Goal: Check status

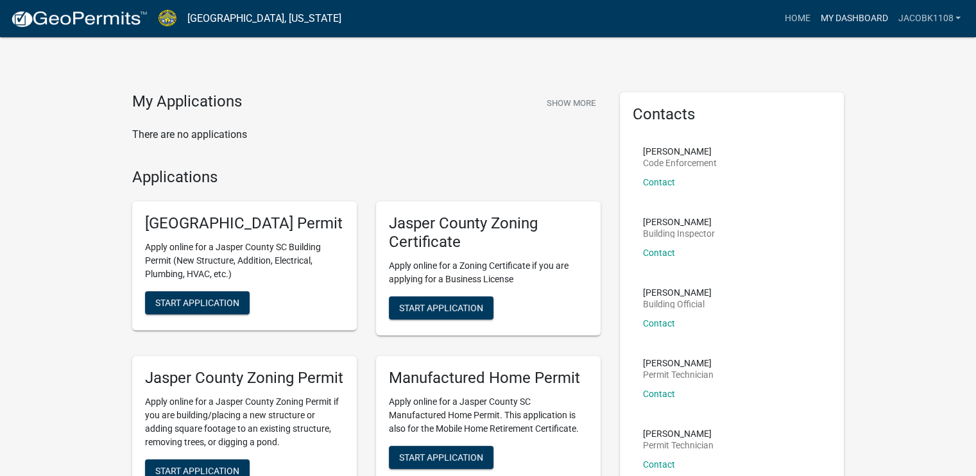
click at [847, 24] on link "My Dashboard" at bounding box center [854, 18] width 78 height 24
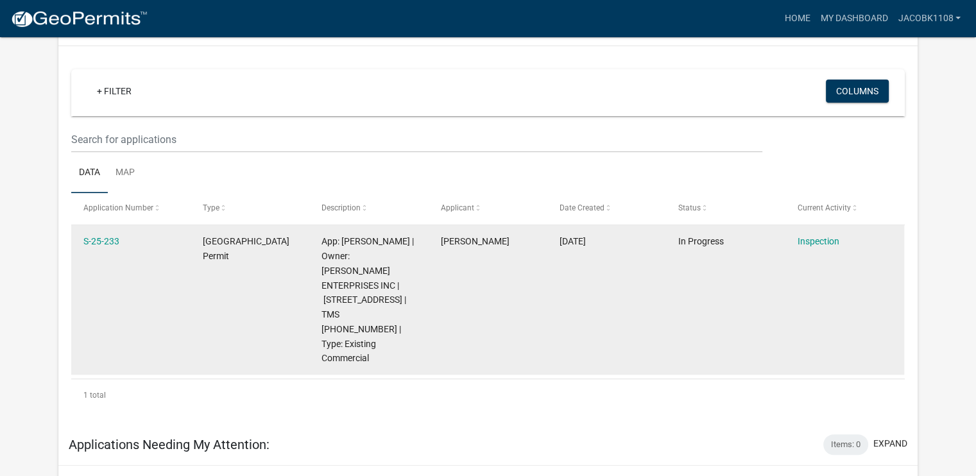
scroll to position [436, 0]
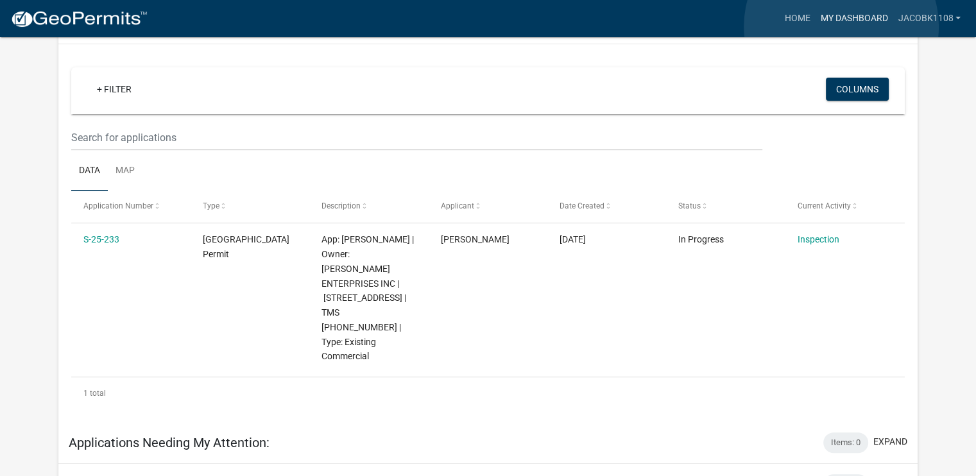
click at [841, 26] on link "My Dashboard" at bounding box center [854, 18] width 78 height 24
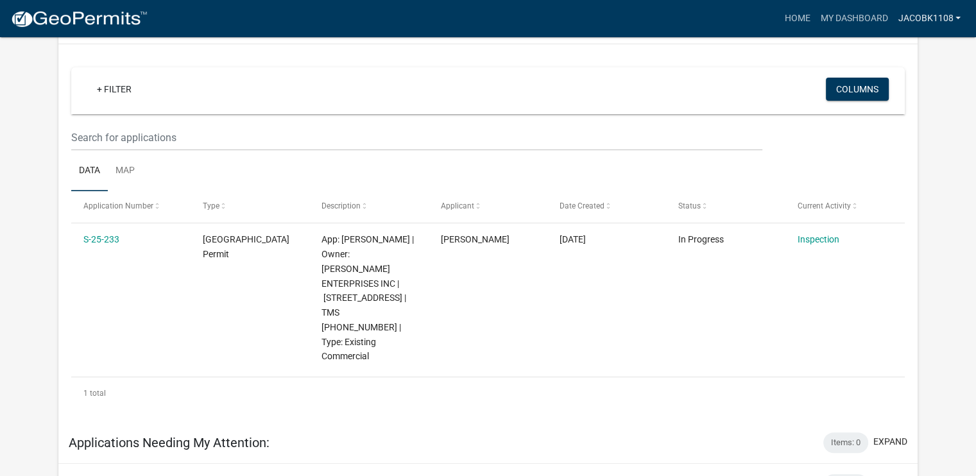
click at [929, 27] on link "jacobk1108" at bounding box center [929, 18] width 73 height 24
click at [731, 65] on div "+ Filter Columns Data Map Application Number Type Description Applicant Date Cr…" at bounding box center [488, 233] width 834 height 353
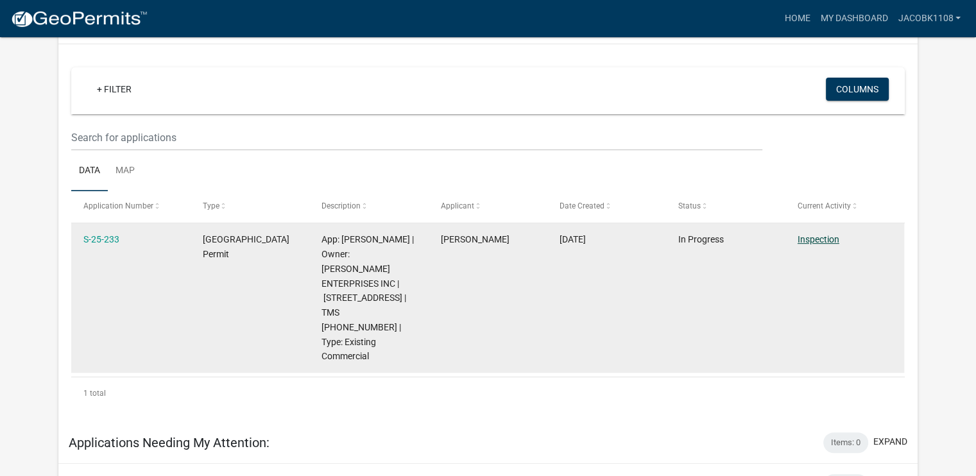
click at [811, 241] on link "Inspection" at bounding box center [819, 239] width 42 height 10
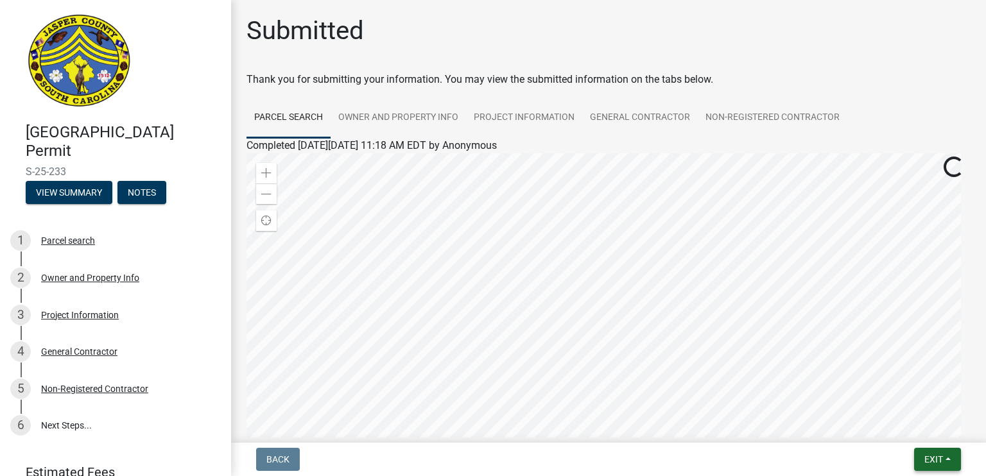
click at [922, 458] on button "Exit" at bounding box center [937, 459] width 47 height 23
click at [703, 338] on div at bounding box center [608, 313] width 724 height 321
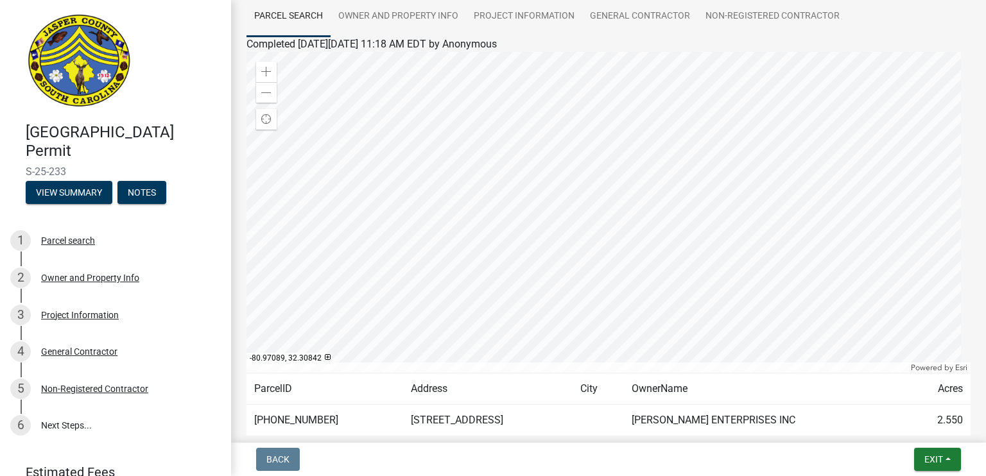
scroll to position [47, 0]
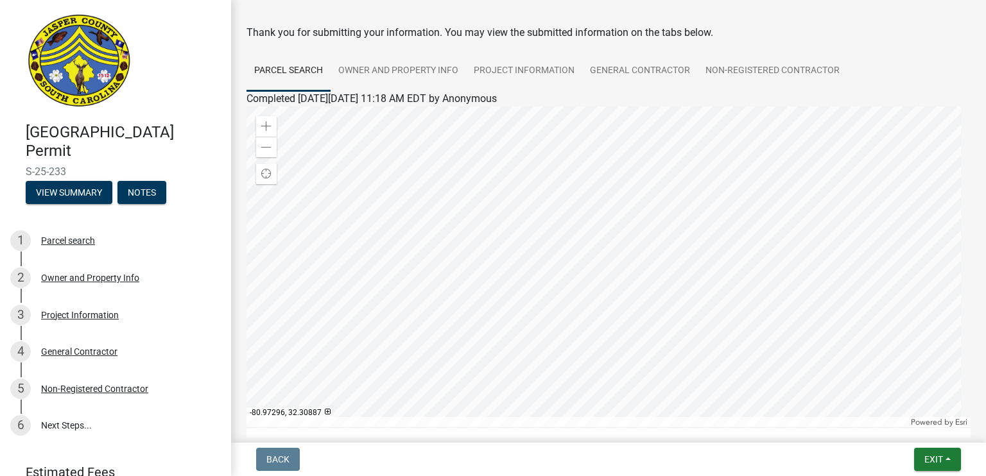
click at [598, 322] on div at bounding box center [608, 267] width 724 height 321
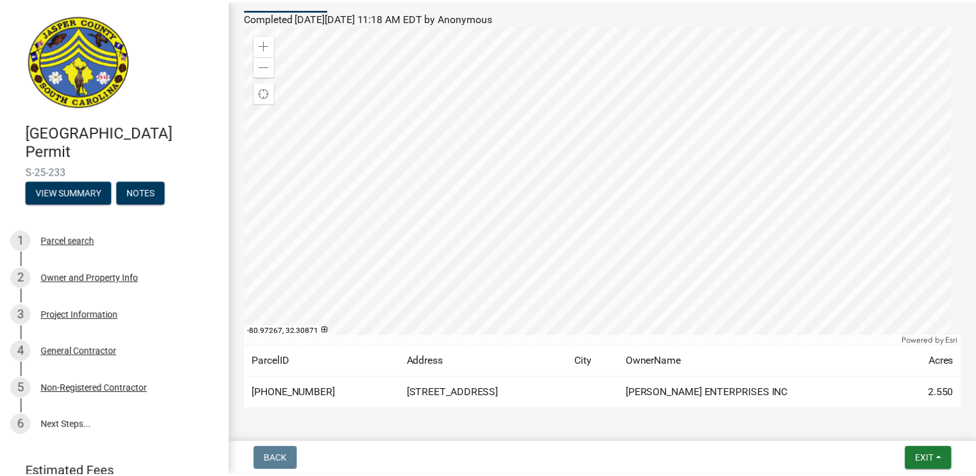
scroll to position [64, 0]
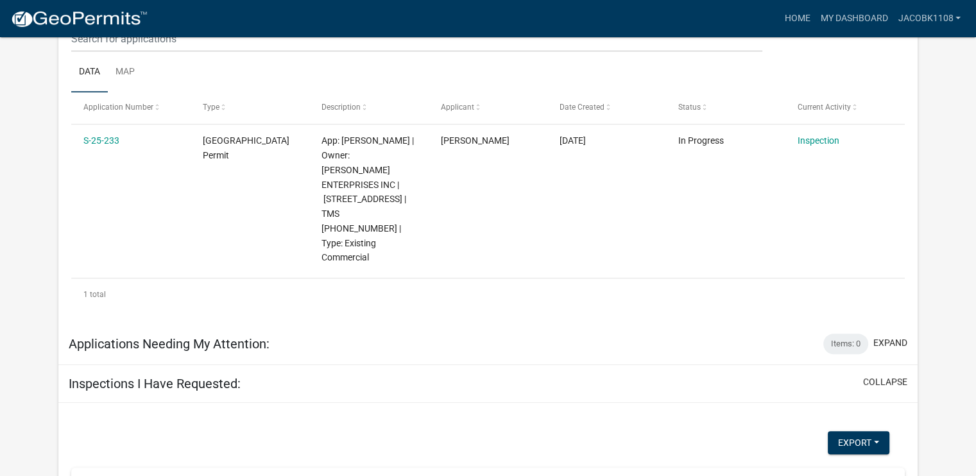
scroll to position [513, 0]
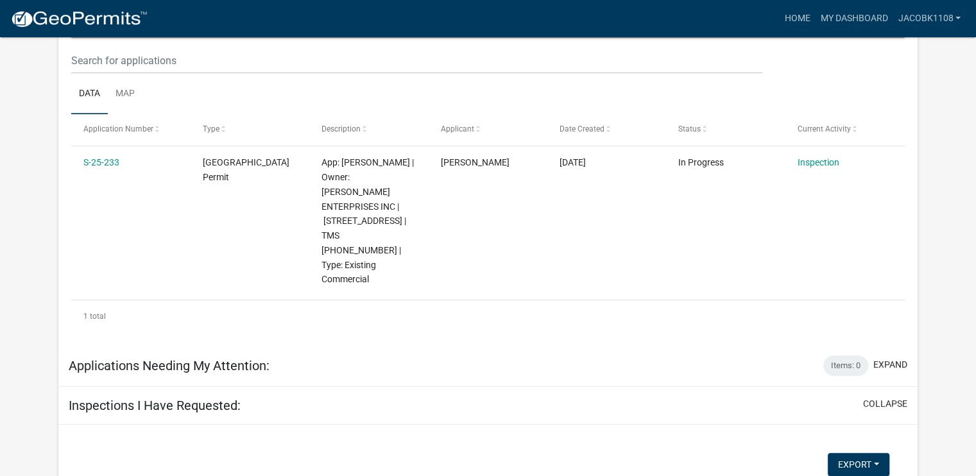
click at [732, 22] on div "Home My Dashboard jacobk1108 Account Logout" at bounding box center [562, 18] width 808 height 24
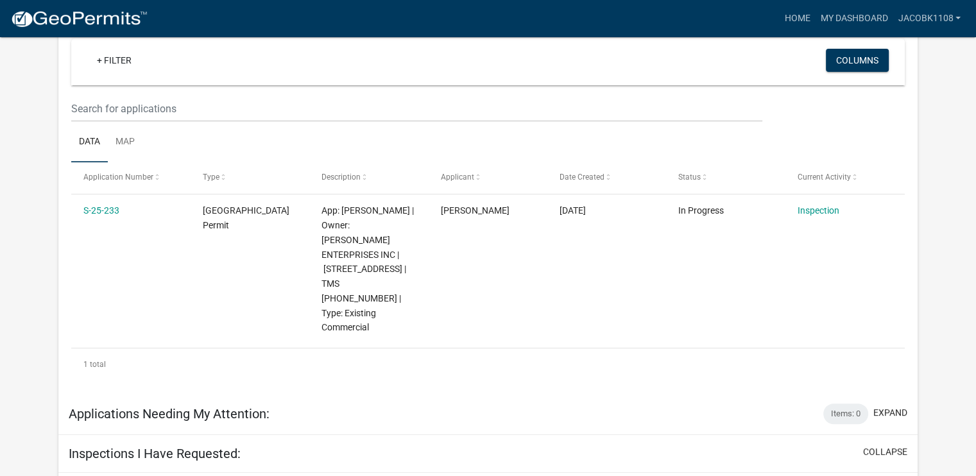
scroll to position [488, 0]
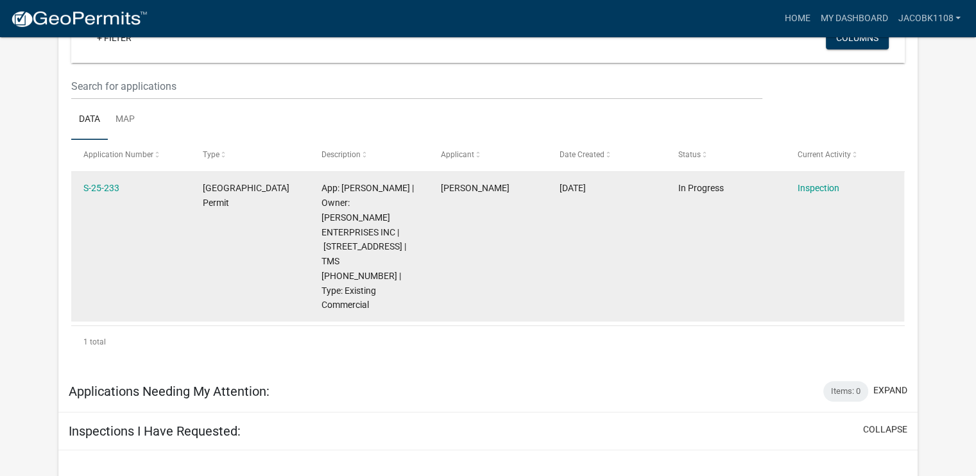
click at [583, 210] on datatable-body-cell "[DATE]" at bounding box center [606, 247] width 119 height 150
